Goal: Task Accomplishment & Management: Use online tool/utility

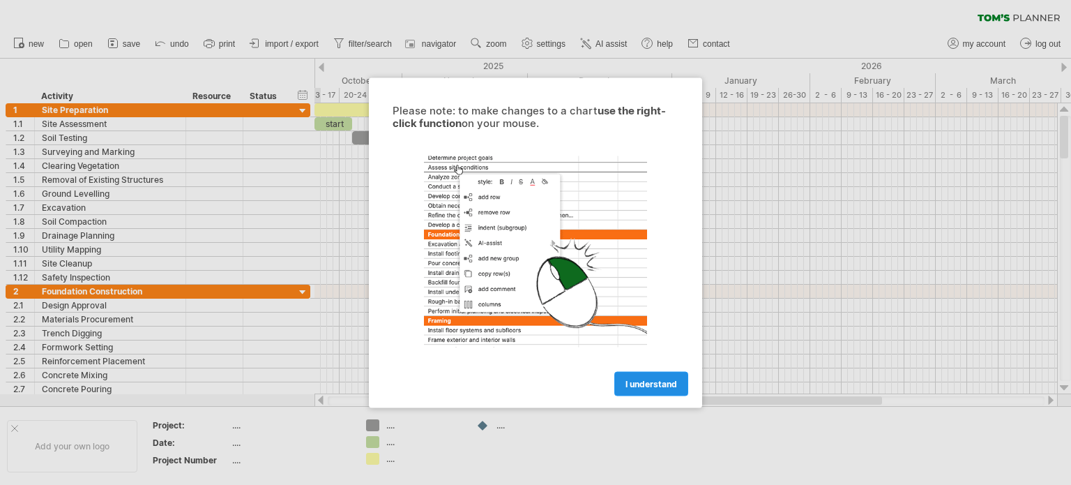
click at [647, 393] on link "I understand" at bounding box center [651, 383] width 74 height 24
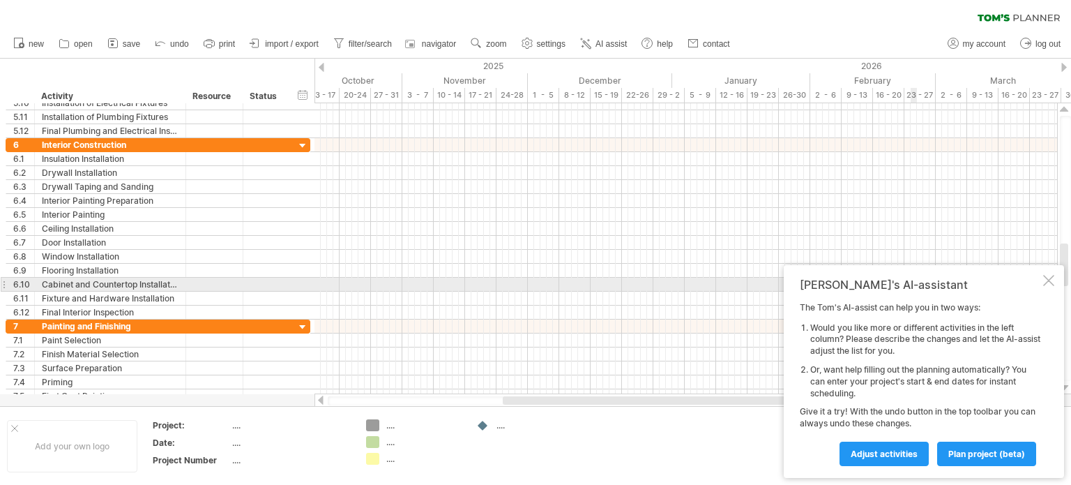
click at [1047, 286] on div at bounding box center [1048, 280] width 11 height 11
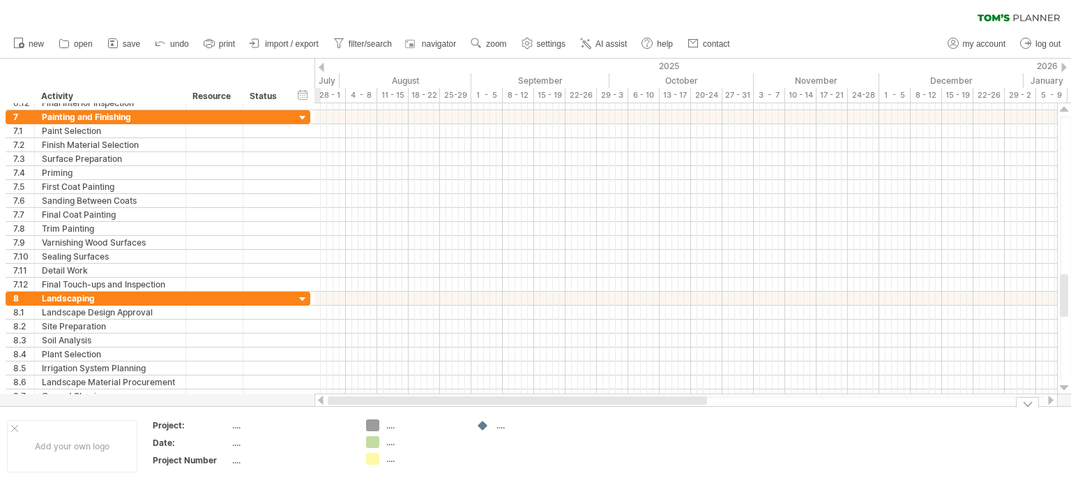
drag, startPoint x: 544, startPoint y: 405, endPoint x: 319, endPoint y: 401, distance: 225.3
click at [319, 401] on div at bounding box center [686, 400] width 743 height 14
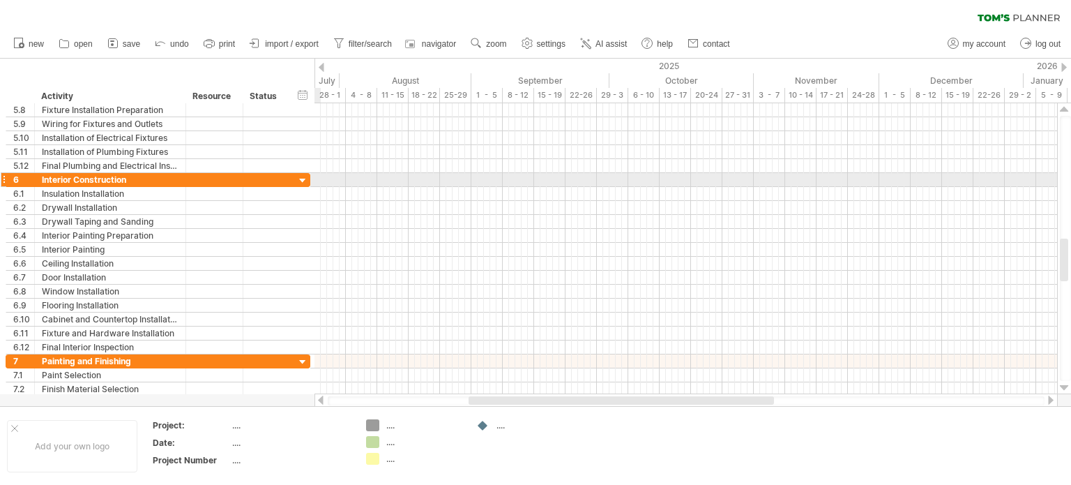
click at [298, 183] on div at bounding box center [302, 180] width 13 height 13
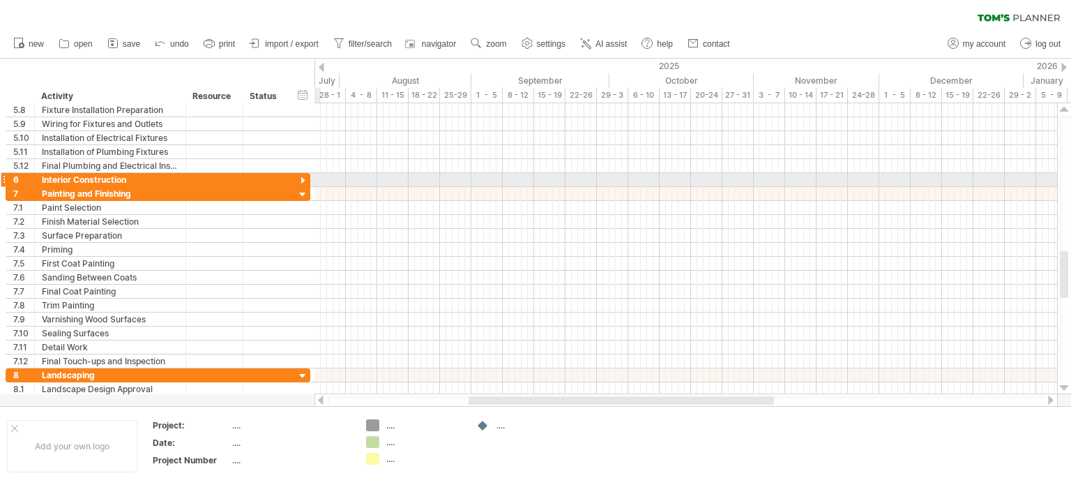
click at [303, 181] on div at bounding box center [302, 180] width 13 height 13
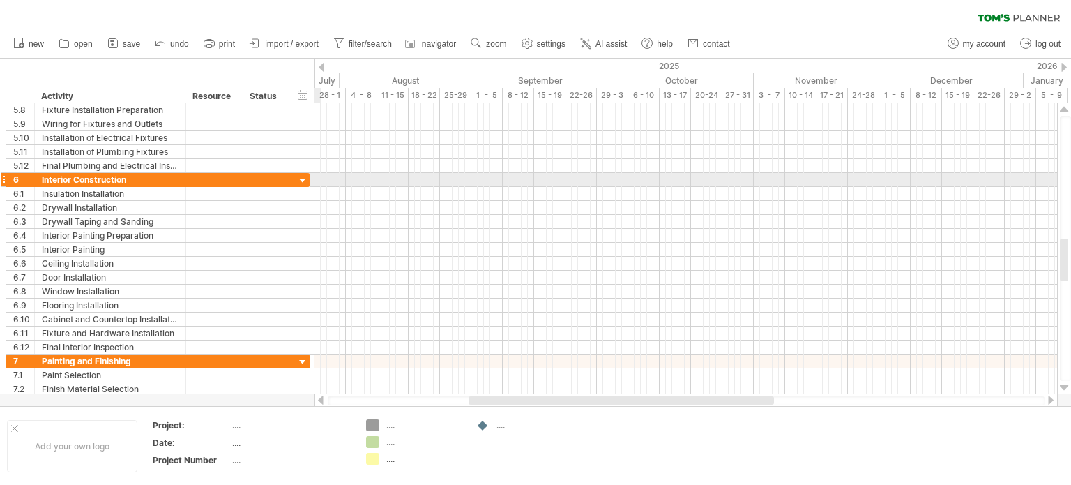
click at [303, 181] on div at bounding box center [302, 180] width 13 height 13
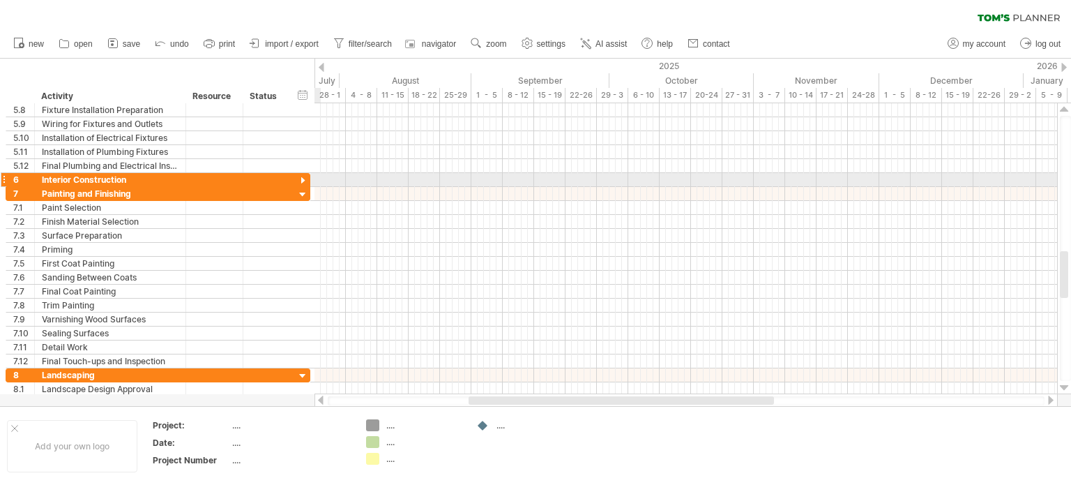
click at [303, 181] on div at bounding box center [302, 180] width 13 height 13
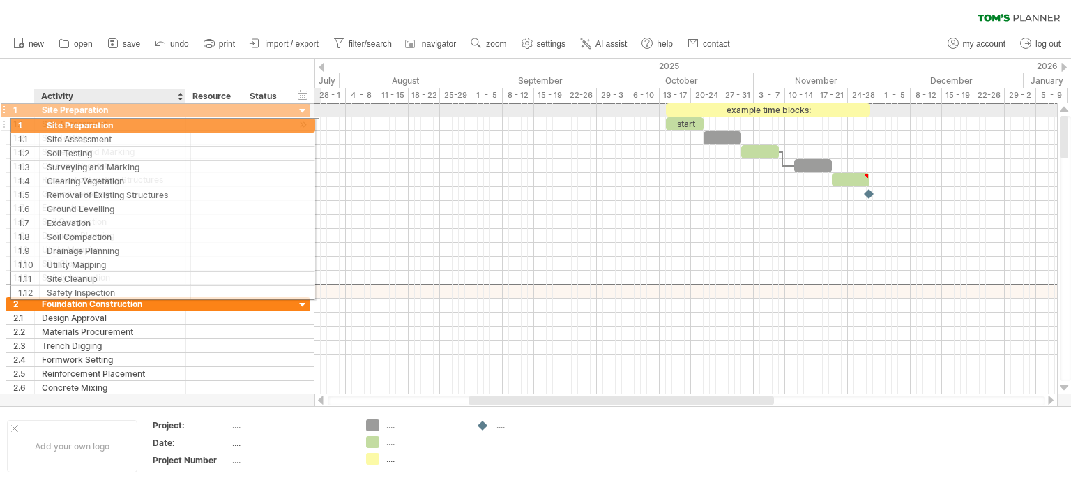
click at [112, 123] on div "**********" at bounding box center [158, 194] width 305 height 182
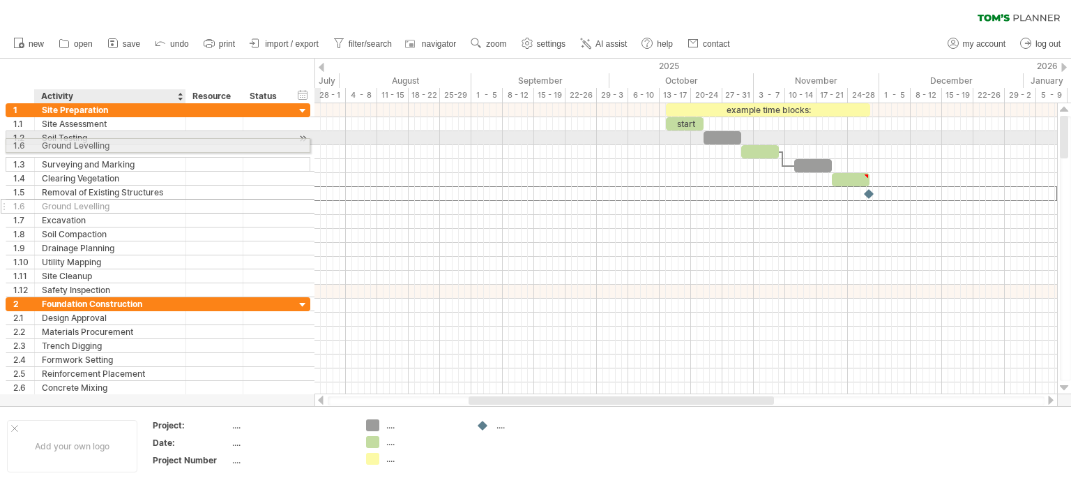
drag, startPoint x: 114, startPoint y: 198, endPoint x: 111, endPoint y: 143, distance: 55.2
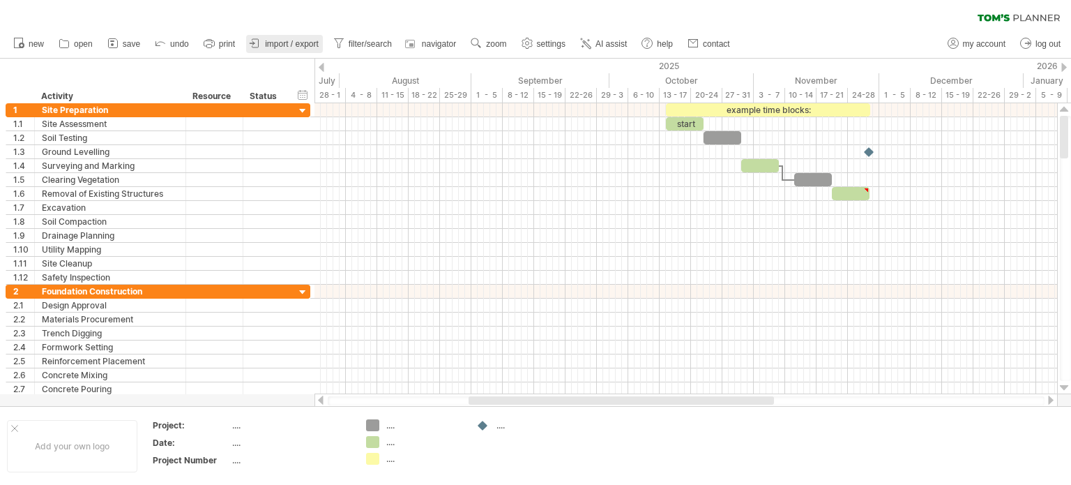
click at [280, 41] on span "import / export" at bounding box center [292, 44] width 54 height 10
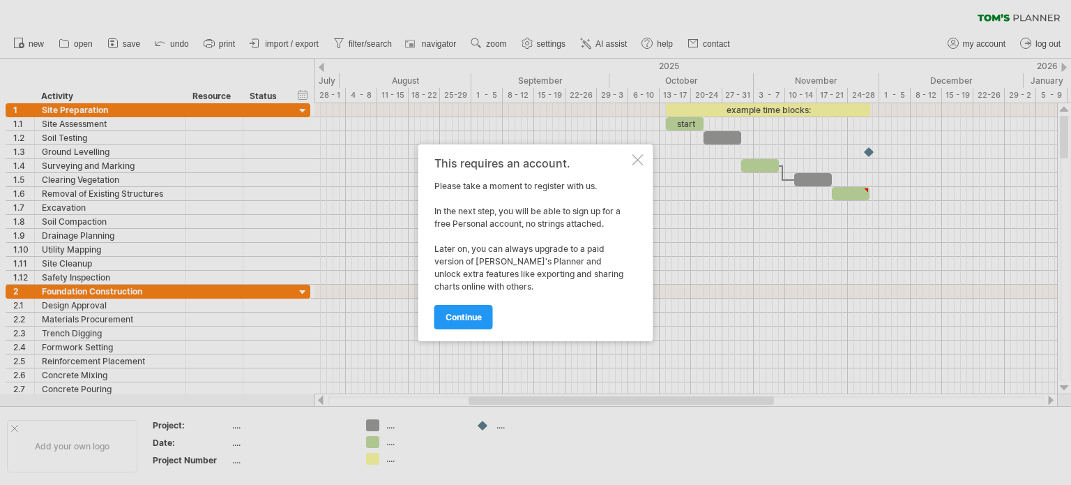
click at [635, 160] on div at bounding box center [638, 159] width 11 height 11
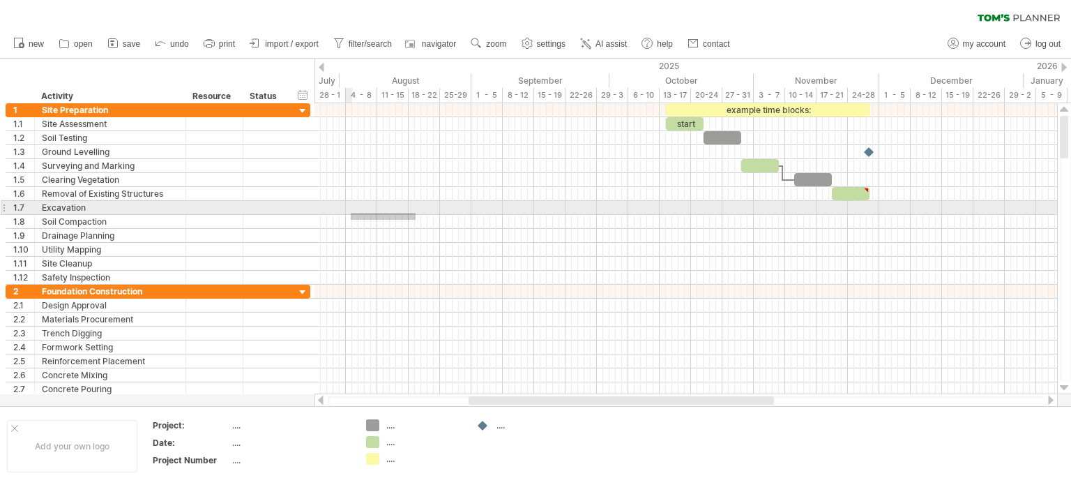
drag, startPoint x: 416, startPoint y: 220, endPoint x: 351, endPoint y: 213, distance: 65.2
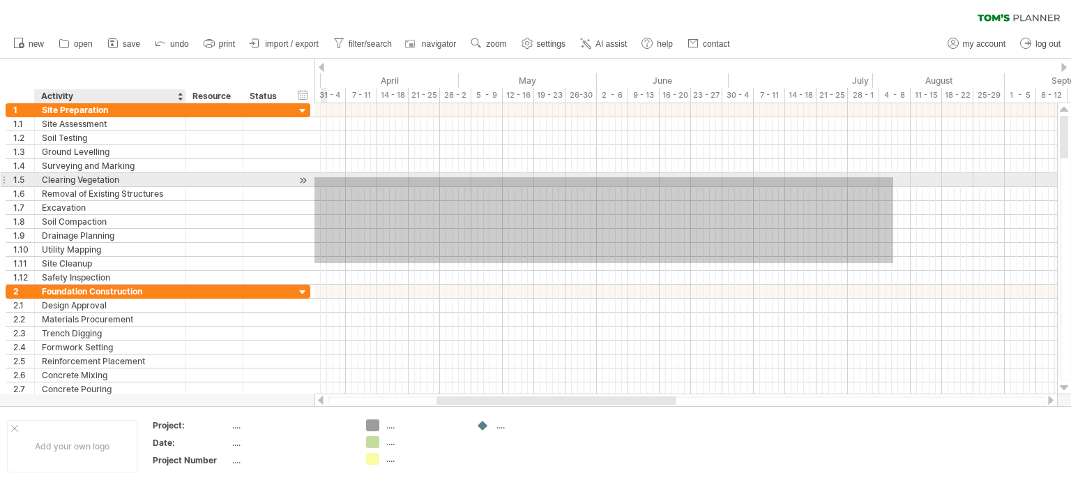
drag, startPoint x: 360, startPoint y: 263, endPoint x: 137, endPoint y: 177, distance: 239.1
click at [137, 177] on div "Trying to reach [DOMAIN_NAME] Connected again... 0% clear filter new 1" at bounding box center [535, 242] width 1071 height 485
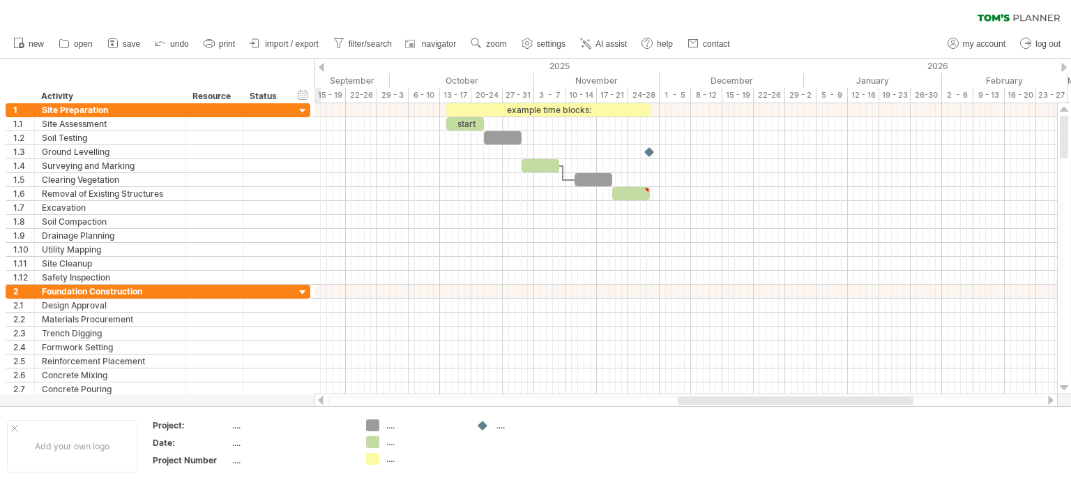
drag, startPoint x: 605, startPoint y: 402, endPoint x: 687, endPoint y: 339, distance: 103.5
click at [845, 400] on div at bounding box center [796, 400] width 236 height 8
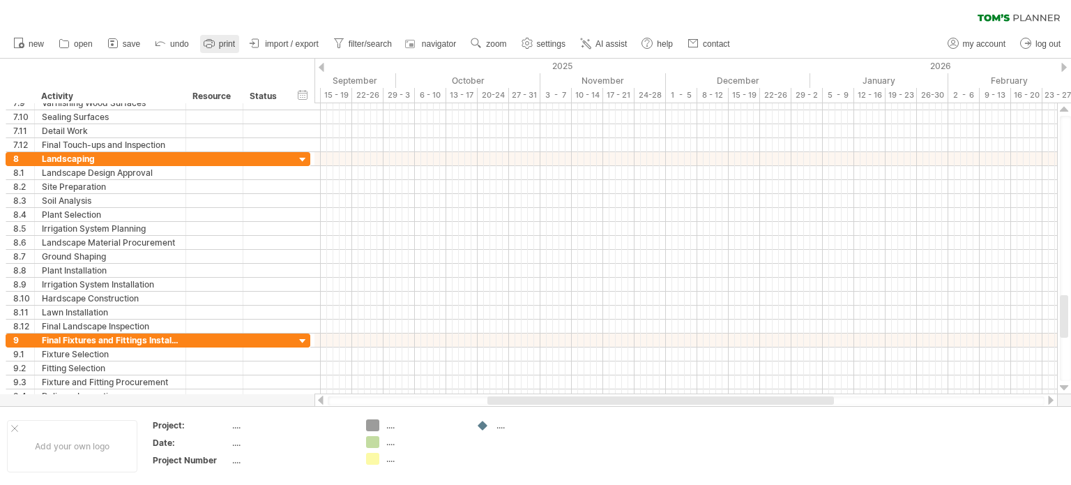
click at [216, 42] on icon at bounding box center [209, 43] width 14 height 14
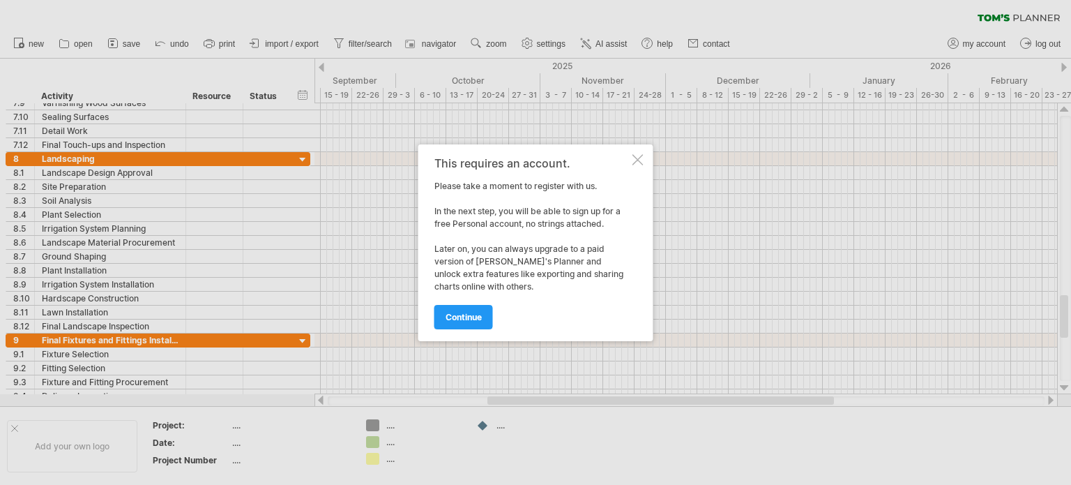
click at [636, 160] on div at bounding box center [638, 159] width 11 height 11
